Goal: Transaction & Acquisition: Purchase product/service

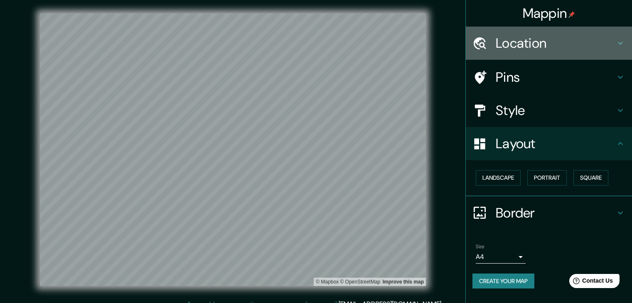
scroll to position [10, 0]
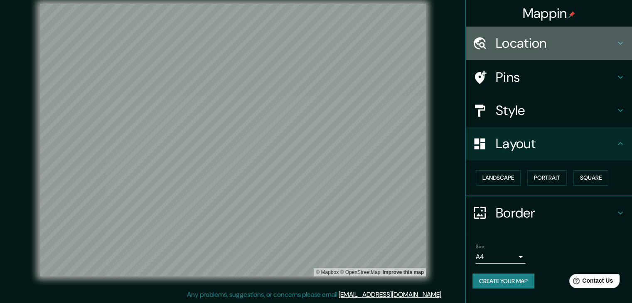
click at [557, 45] on h4 "Location" at bounding box center [556, 43] width 120 height 17
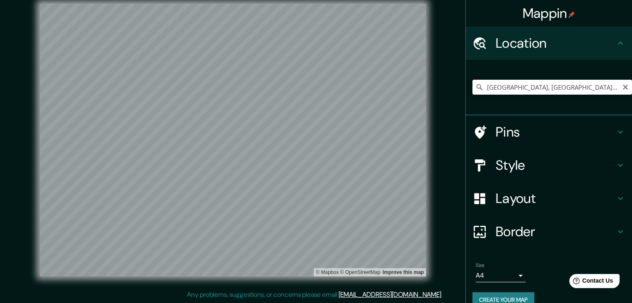
click at [590, 82] on input "[GEOGRAPHIC_DATA], [GEOGRAPHIC_DATA], [GEOGRAPHIC_DATA]" at bounding box center [552, 87] width 160 height 15
click at [592, 86] on input "[GEOGRAPHIC_DATA], [GEOGRAPHIC_DATA], [GEOGRAPHIC_DATA]" at bounding box center [552, 87] width 160 height 15
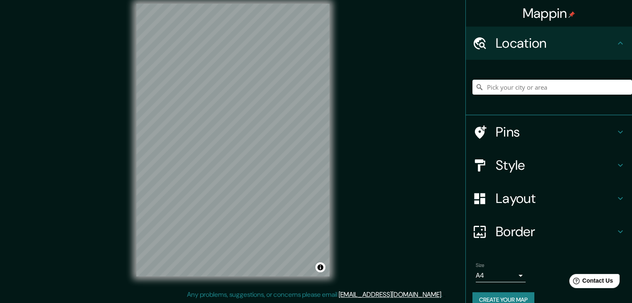
drag, startPoint x: 481, startPoint y: 95, endPoint x: 485, endPoint y: 94, distance: 4.3
click at [484, 94] on div at bounding box center [552, 87] width 160 height 42
click at [489, 92] on input "Pick your city or area" at bounding box center [552, 87] width 160 height 15
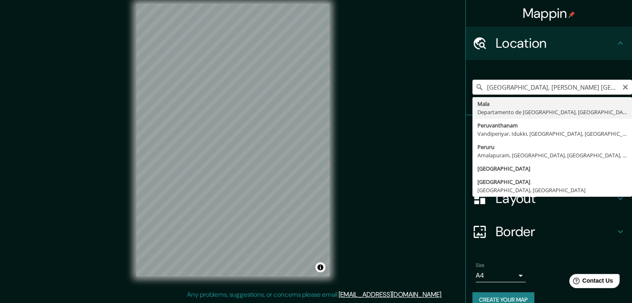
type input "[GEOGRAPHIC_DATA], [GEOGRAPHIC_DATA], [GEOGRAPHIC_DATA]"
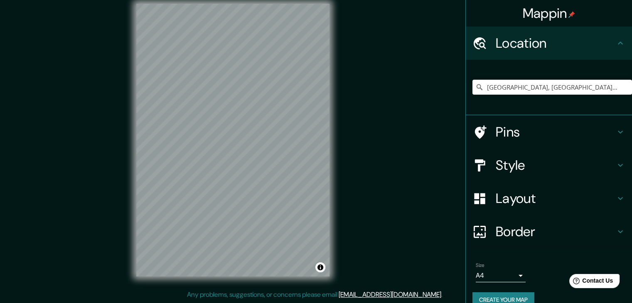
click at [545, 163] on h4 "Style" at bounding box center [556, 165] width 120 height 17
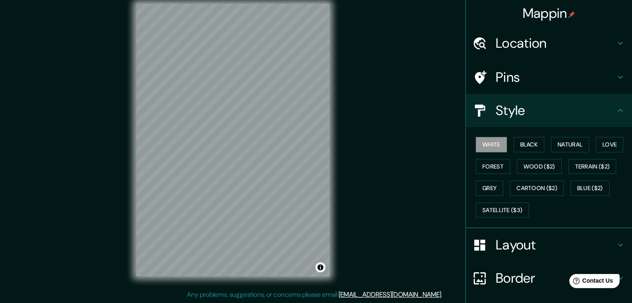
click at [588, 111] on h4 "Style" at bounding box center [556, 110] width 120 height 17
click at [539, 251] on h4 "Layout" at bounding box center [556, 245] width 120 height 17
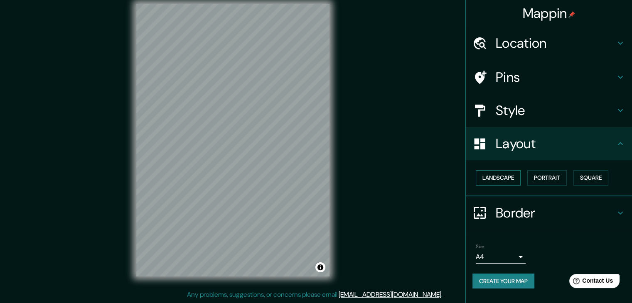
click at [512, 181] on button "Landscape" at bounding box center [498, 177] width 45 height 15
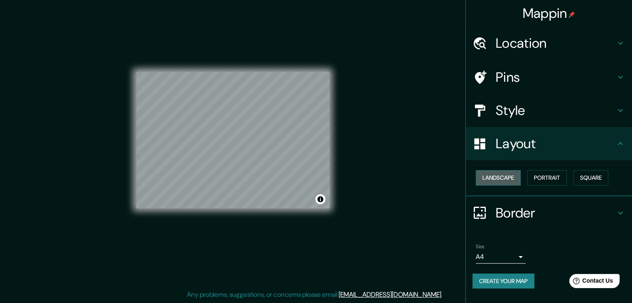
click at [510, 180] on button "Landscape" at bounding box center [498, 177] width 45 height 15
click at [532, 172] on button "Portrait" at bounding box center [546, 177] width 39 height 15
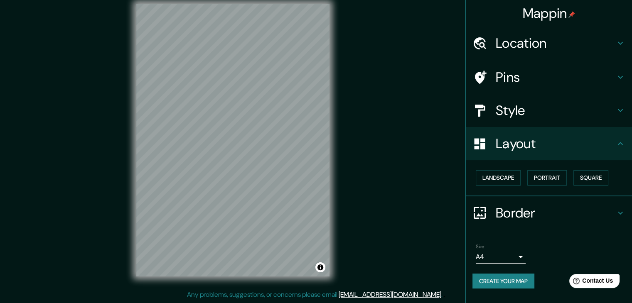
click at [602, 185] on div "Landscape [GEOGRAPHIC_DATA]" at bounding box center [552, 178] width 160 height 22
click at [601, 182] on button "Square" at bounding box center [590, 177] width 35 height 15
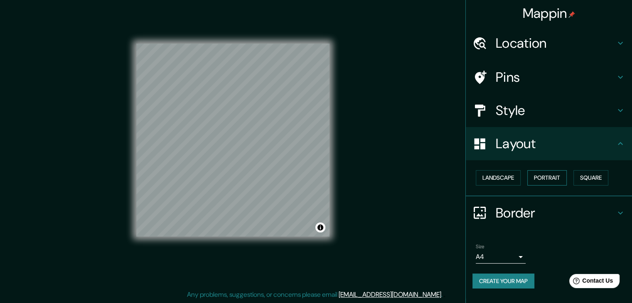
click at [550, 175] on button "Portrait" at bounding box center [546, 177] width 39 height 15
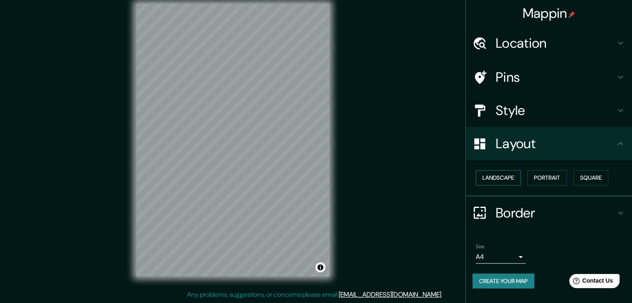
click at [513, 182] on button "Landscape" at bounding box center [498, 177] width 45 height 15
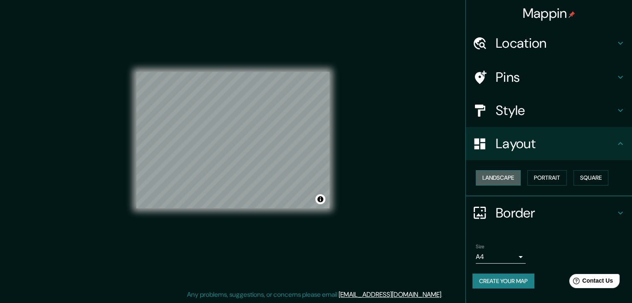
click at [498, 174] on button "Landscape" at bounding box center [498, 177] width 45 height 15
click at [555, 180] on button "Portrait" at bounding box center [546, 177] width 39 height 15
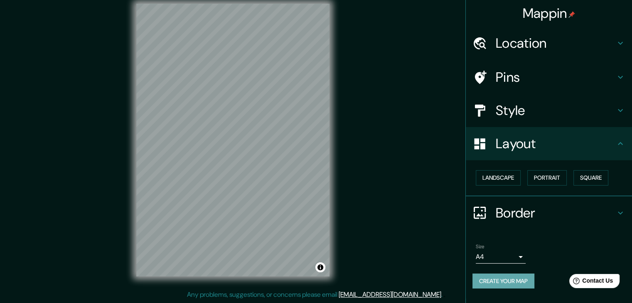
click at [511, 285] on button "Create your map" at bounding box center [503, 281] width 62 height 15
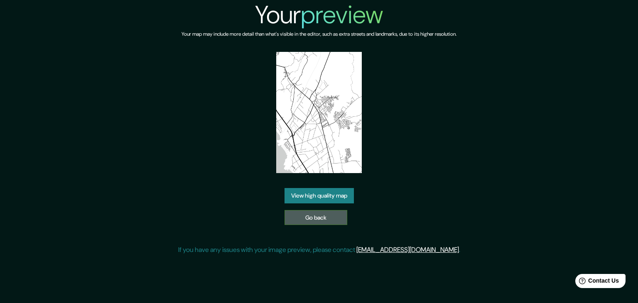
click at [318, 218] on link "Go back" at bounding box center [316, 217] width 63 height 15
click at [323, 196] on link "View high quality map" at bounding box center [319, 195] width 69 height 15
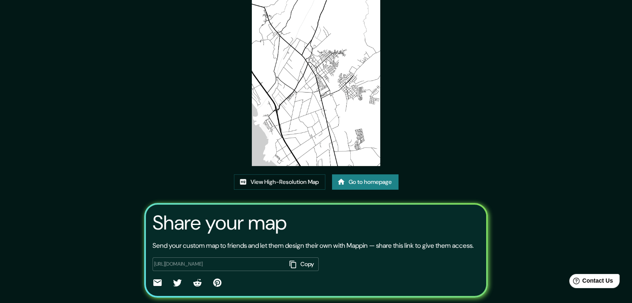
scroll to position [3, 0]
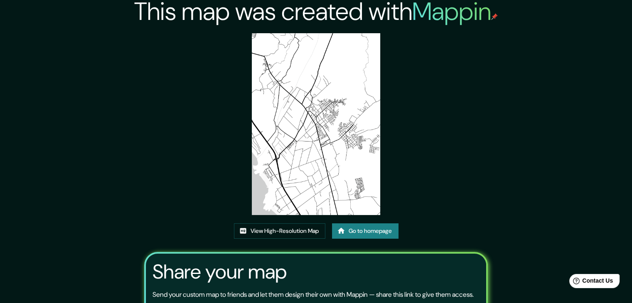
drag, startPoint x: 310, startPoint y: 122, endPoint x: 274, endPoint y: 181, distance: 69.3
click at [274, 181] on img at bounding box center [316, 124] width 129 height 182
click at [281, 103] on img at bounding box center [316, 124] width 129 height 182
click at [281, 224] on link "View High-Resolution Map" at bounding box center [279, 230] width 91 height 15
